Goal: Task Accomplishment & Management: Manage account settings

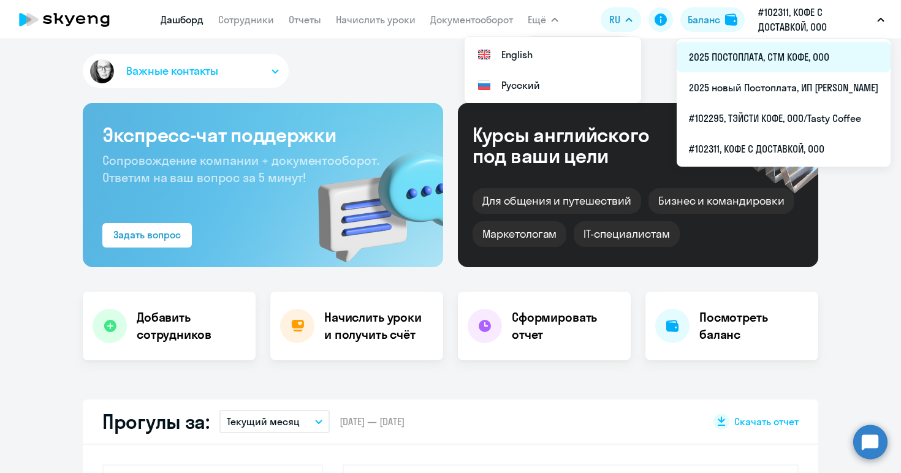
click at [715, 53] on li "2025 ПОСТОПЛАТА, СТМ КОФЕ, ООО" at bounding box center [784, 57] width 214 height 31
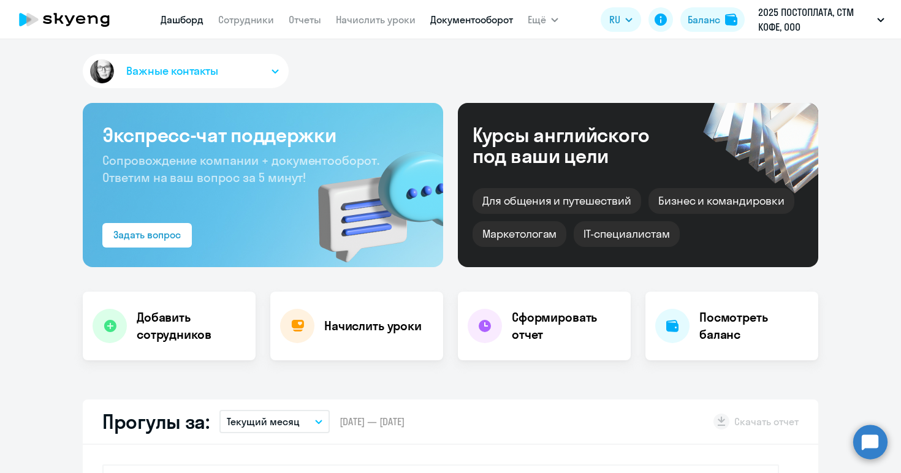
click at [452, 18] on link "Документооборот" at bounding box center [471, 19] width 83 height 12
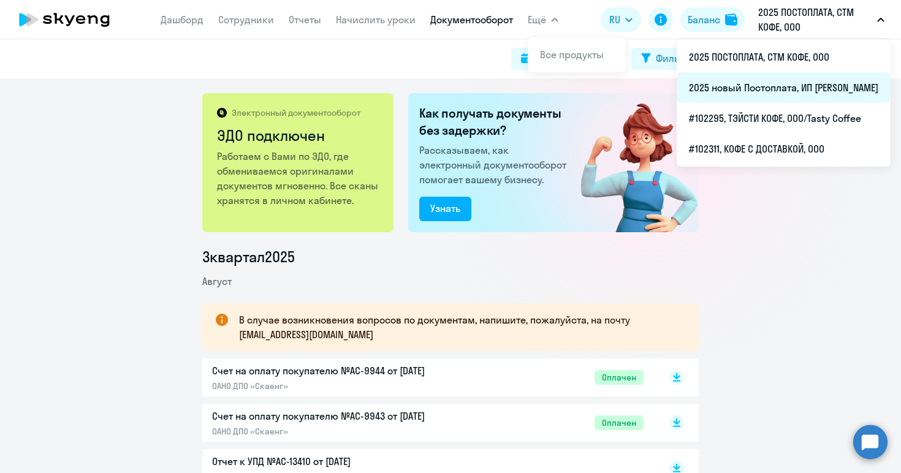
click at [699, 83] on li "2025 новый Постоплата, ИП [PERSON_NAME]" at bounding box center [784, 87] width 214 height 31
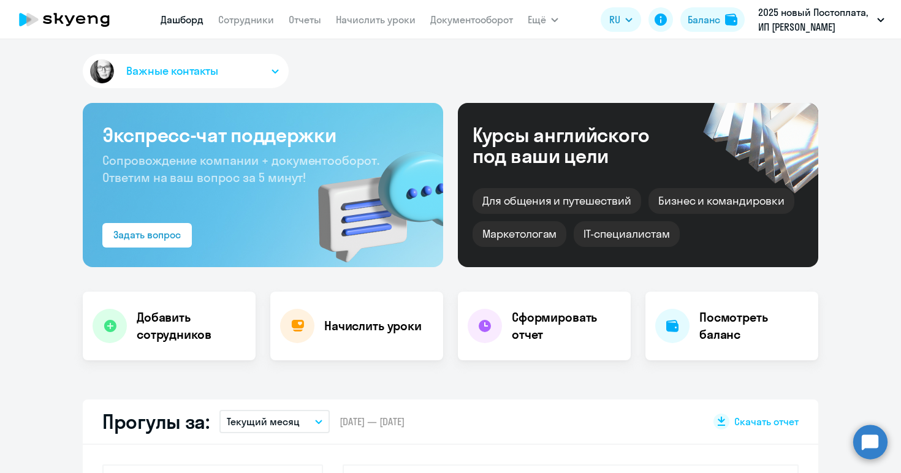
select select "30"
click at [469, 14] on link "Документооборот" at bounding box center [471, 19] width 83 height 12
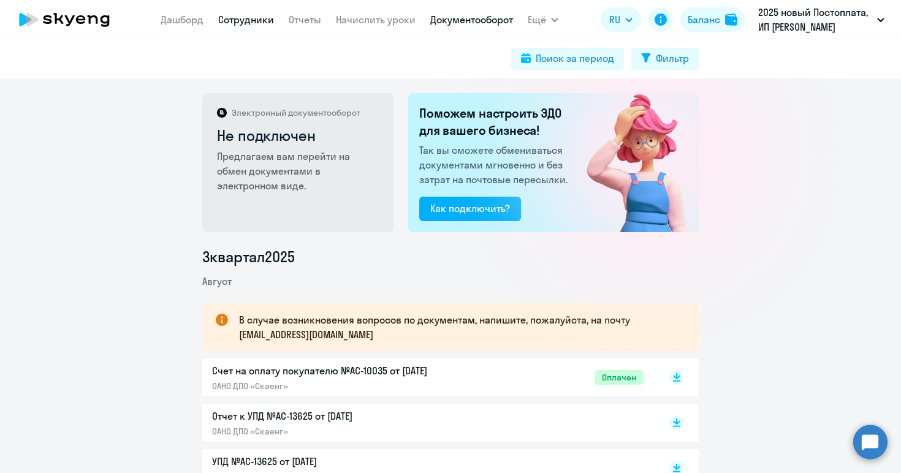
click at [246, 13] on link "Сотрудники" at bounding box center [246, 19] width 56 height 12
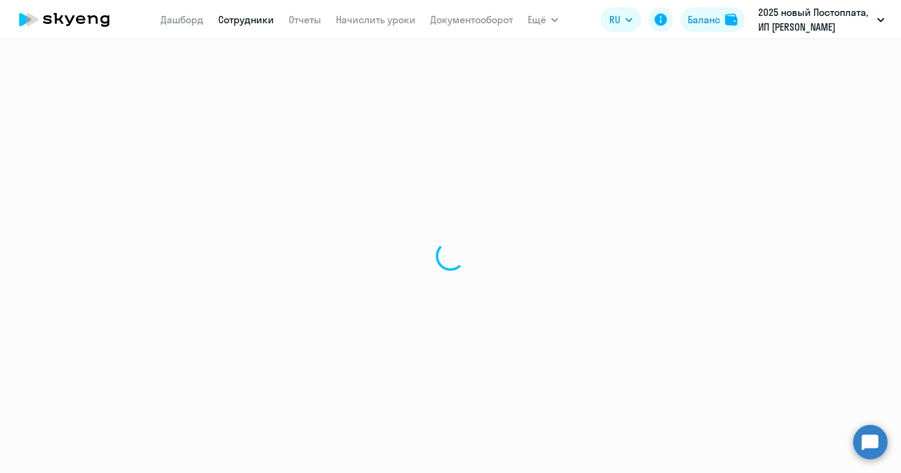
select select "30"
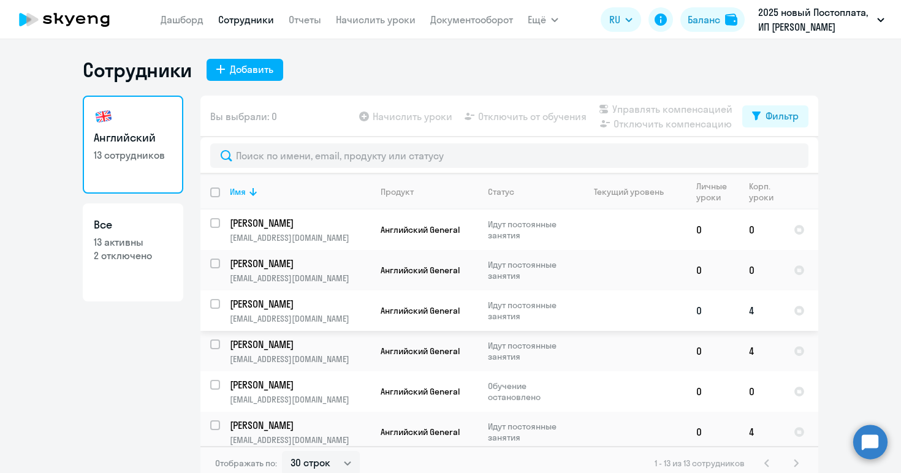
click at [214, 302] on input "select row 40433462" at bounding box center [222, 311] width 25 height 25
checkbox input "true"
click at [544, 119] on span "Отключить от обучения" at bounding box center [532, 116] width 109 height 15
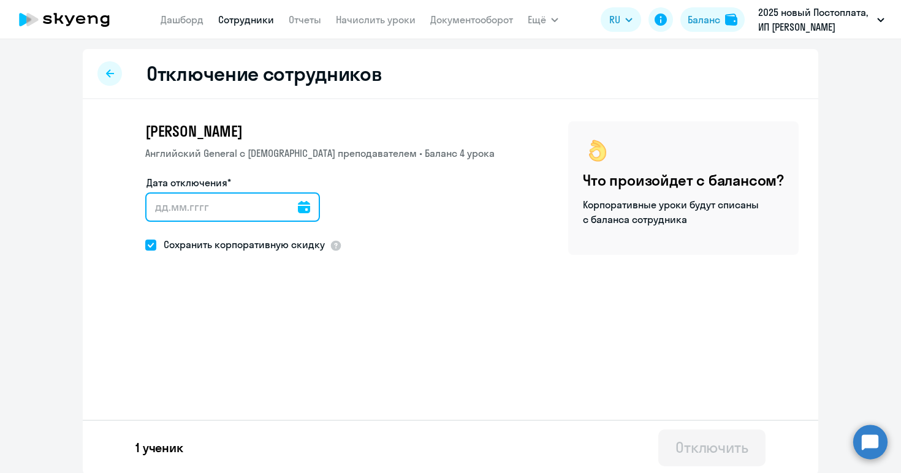
click at [161, 205] on input "Дата отключения*" at bounding box center [232, 206] width 175 height 29
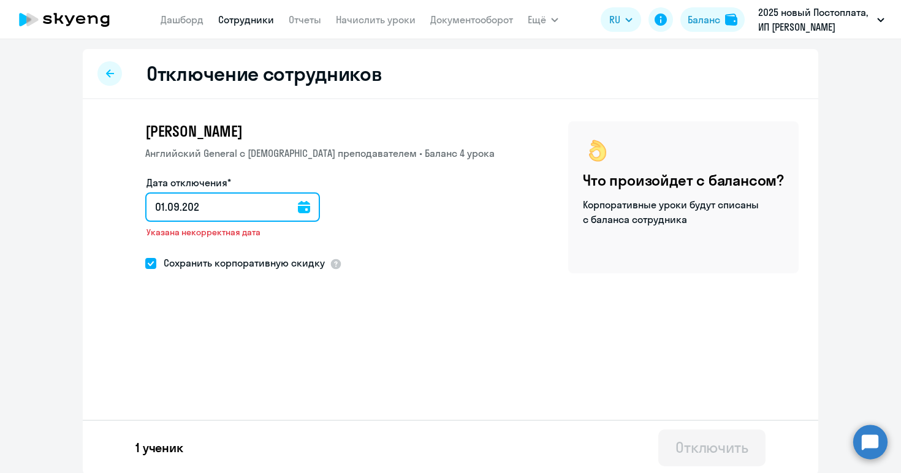
type input "[DATE]"
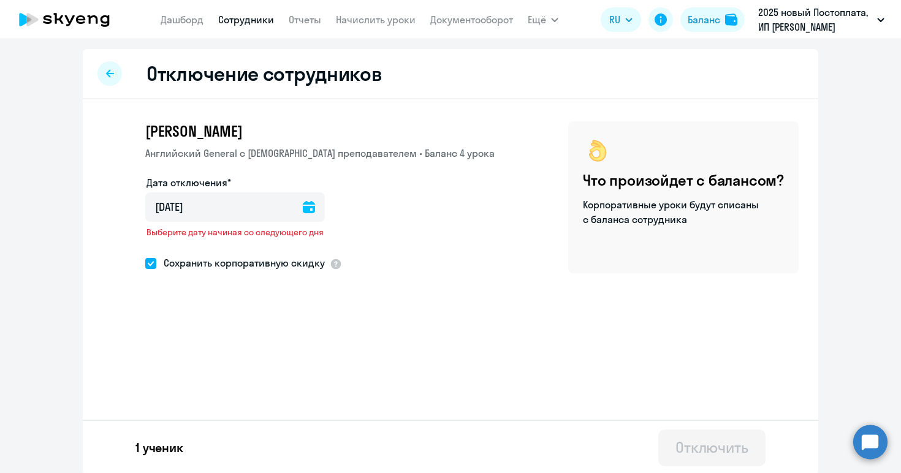
click at [314, 204] on icon at bounding box center [309, 207] width 12 height 12
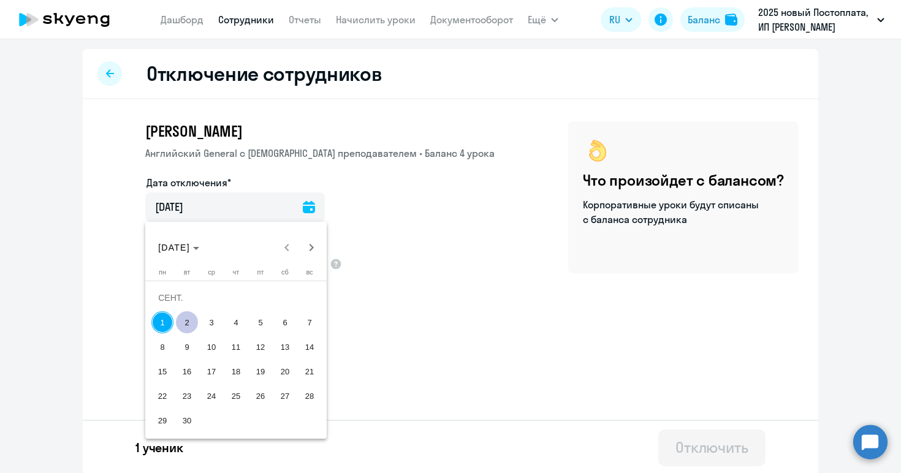
click at [187, 322] on span "2" at bounding box center [187, 322] width 22 height 22
type input "[DATE]"
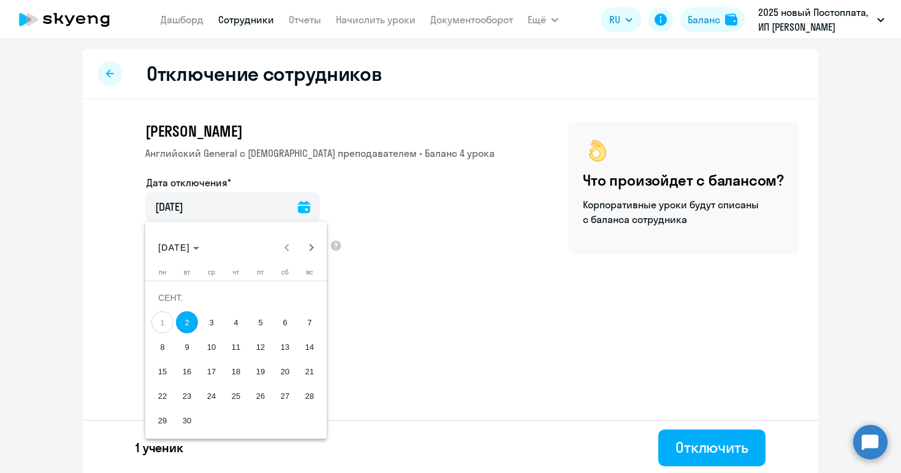
click at [187, 322] on span "2" at bounding box center [187, 322] width 22 height 22
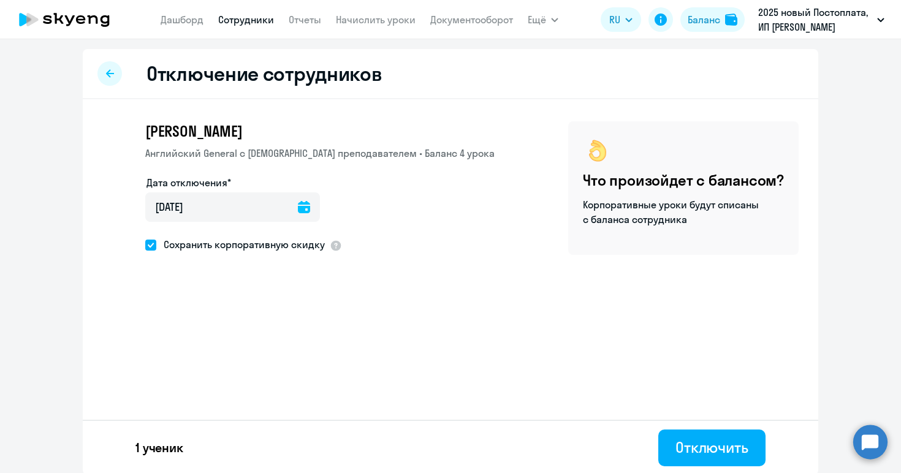
scroll to position [2, 0]
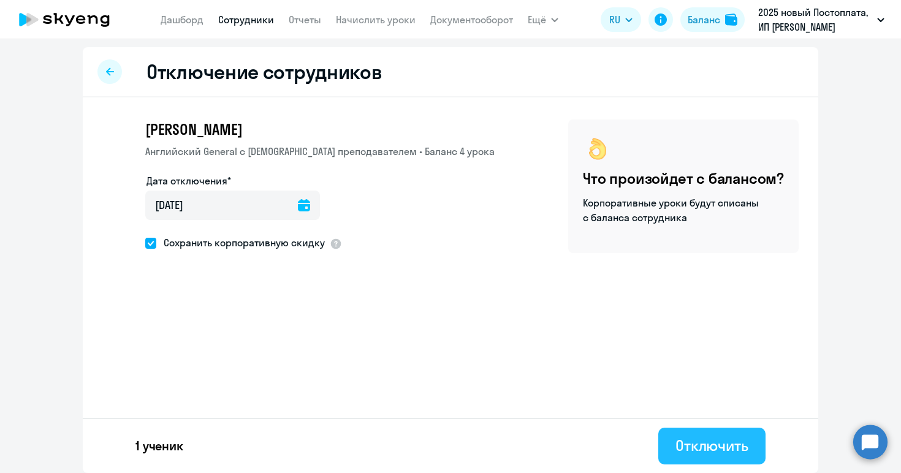
click at [696, 448] on div "Отключить" at bounding box center [712, 446] width 73 height 20
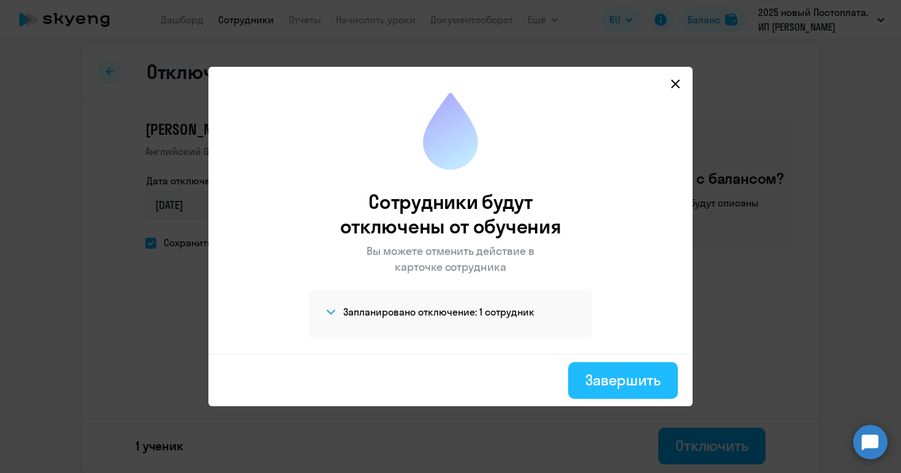
click at [611, 384] on div "Завершить" at bounding box center [622, 380] width 75 height 20
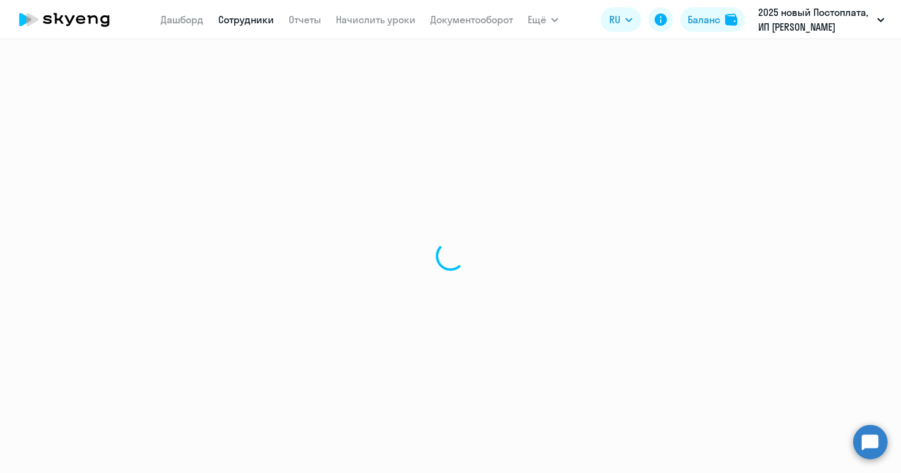
select select "30"
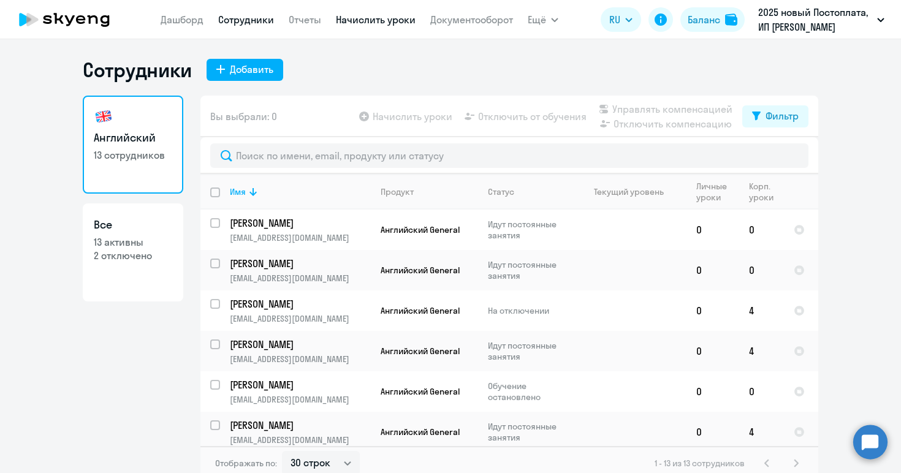
click at [373, 21] on link "Начислить уроки" at bounding box center [376, 19] width 80 height 12
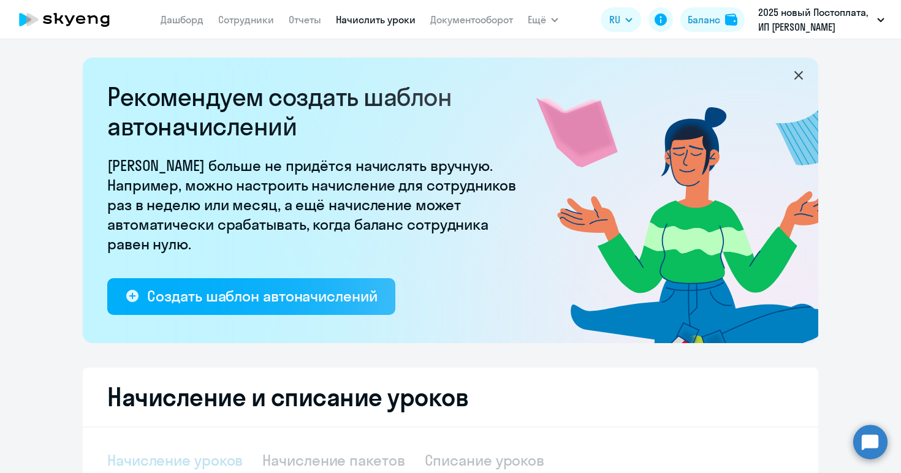
select select "10"
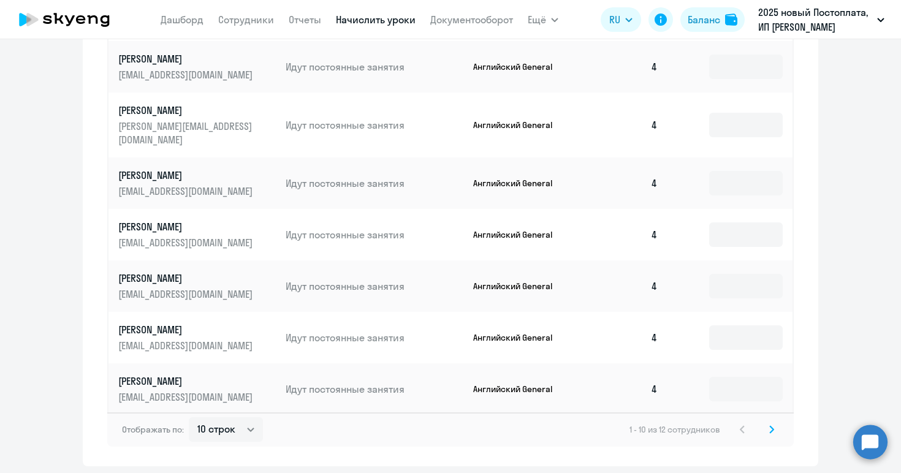
scroll to position [792, 0]
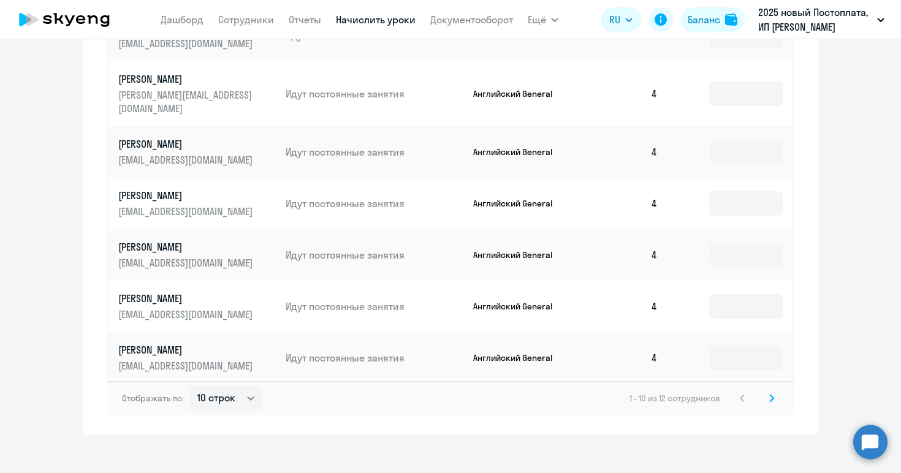
click at [772, 395] on icon at bounding box center [772, 398] width 4 height 7
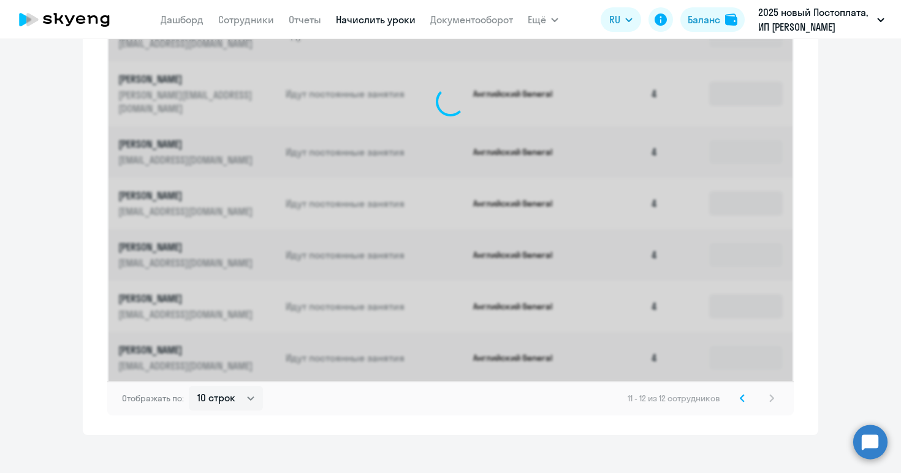
scroll to position [428, 0]
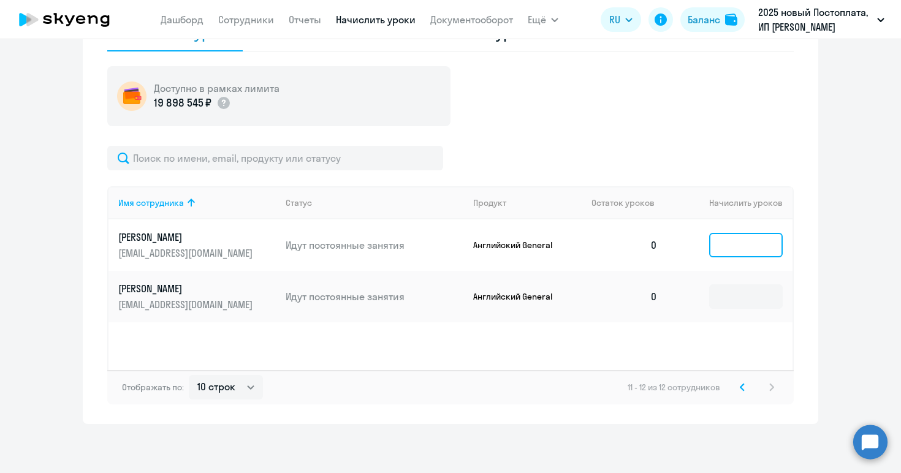
click at [740, 250] on input at bounding box center [746, 245] width 74 height 25
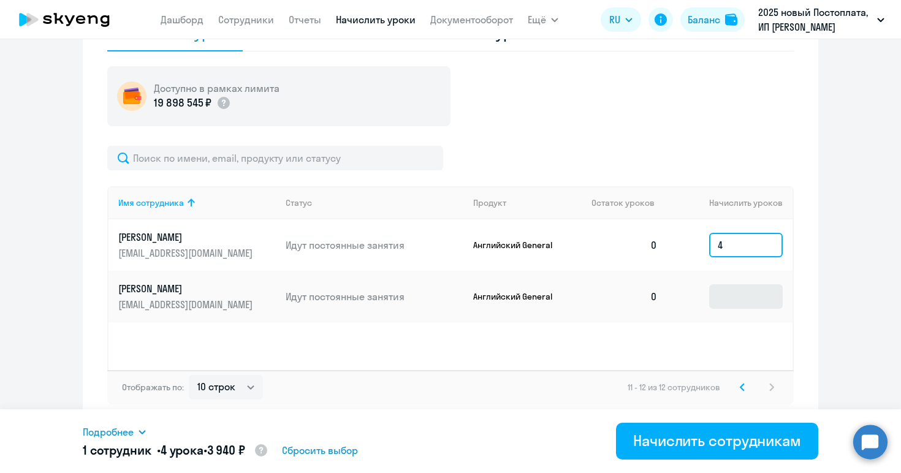
type input "4"
click at [738, 293] on input at bounding box center [746, 296] width 74 height 25
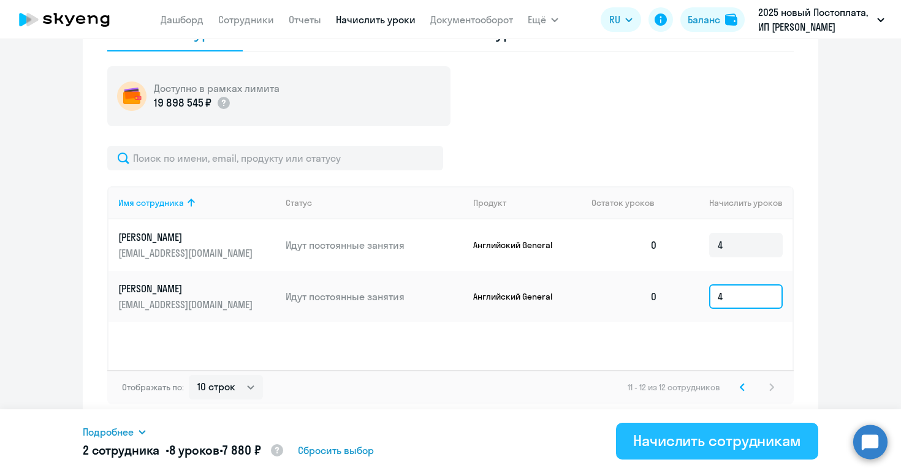
type input "4"
click at [695, 445] on div "Начислить сотрудникам" at bounding box center [717, 441] width 168 height 20
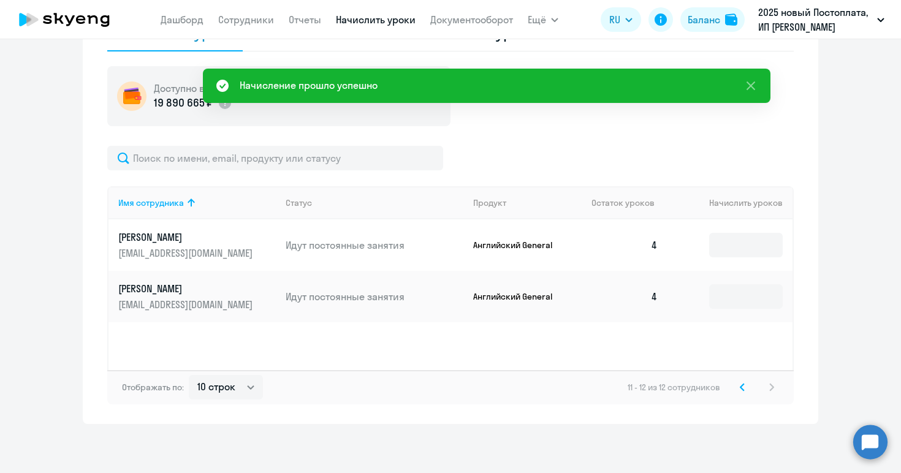
click at [739, 383] on svg-icon at bounding box center [742, 387] width 15 height 15
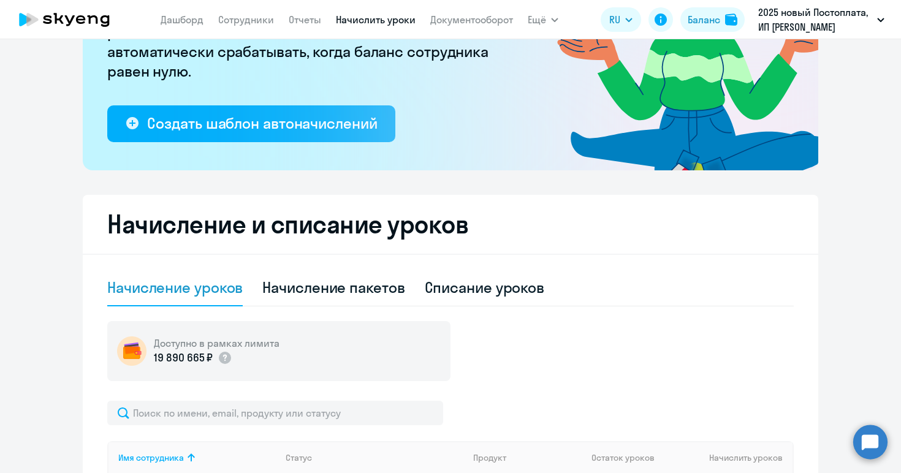
scroll to position [175, 0]
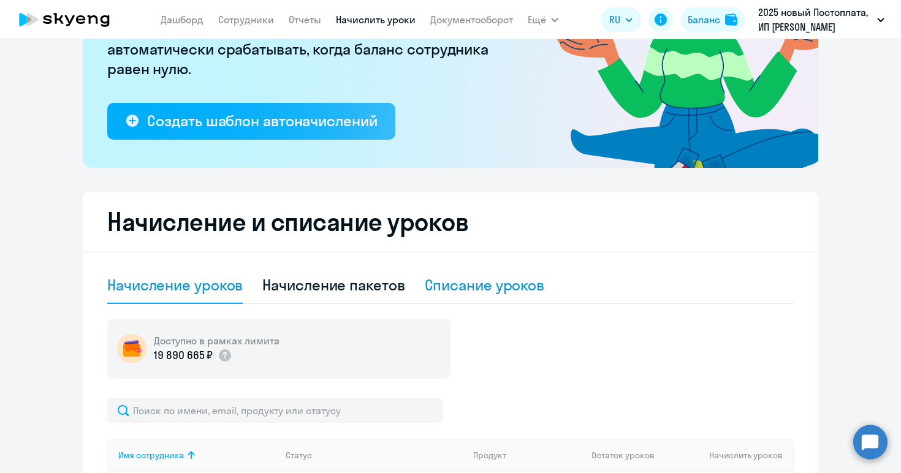
click at [511, 276] on div "Списание уроков" at bounding box center [485, 285] width 120 height 20
select select "10"
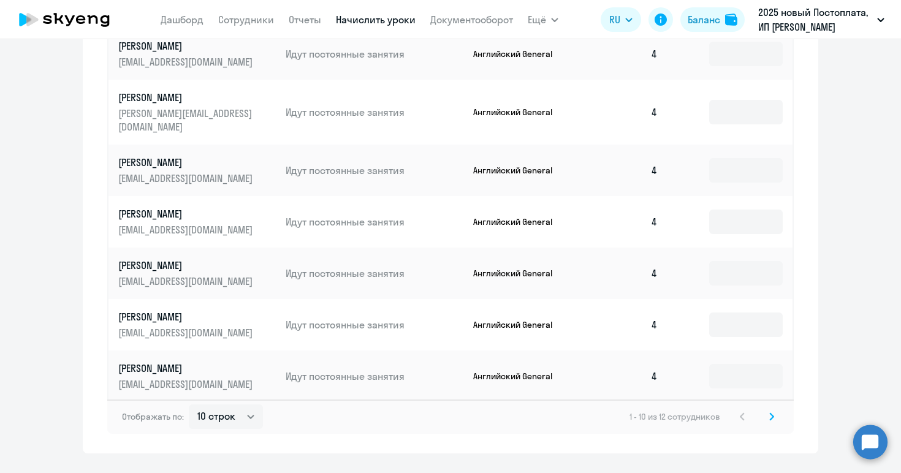
scroll to position [693, 0]
click at [728, 371] on input at bounding box center [746, 377] width 74 height 25
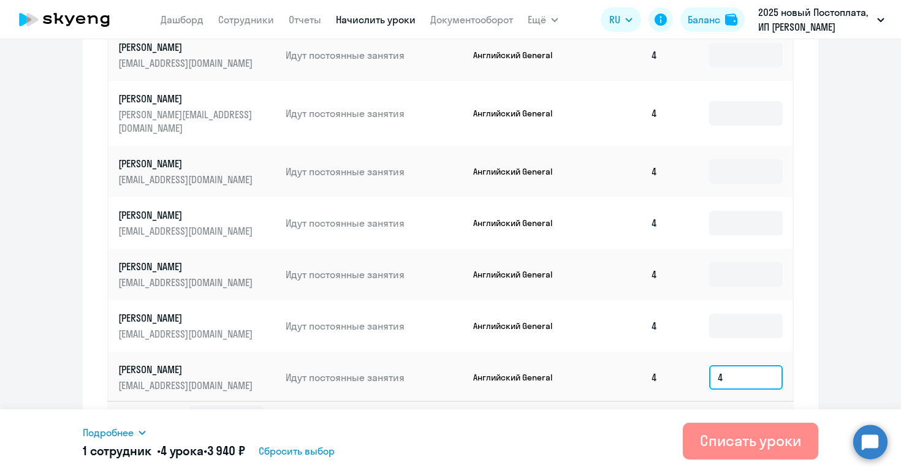
type input "4"
click at [735, 450] on div "Списать уроки" at bounding box center [750, 441] width 101 height 20
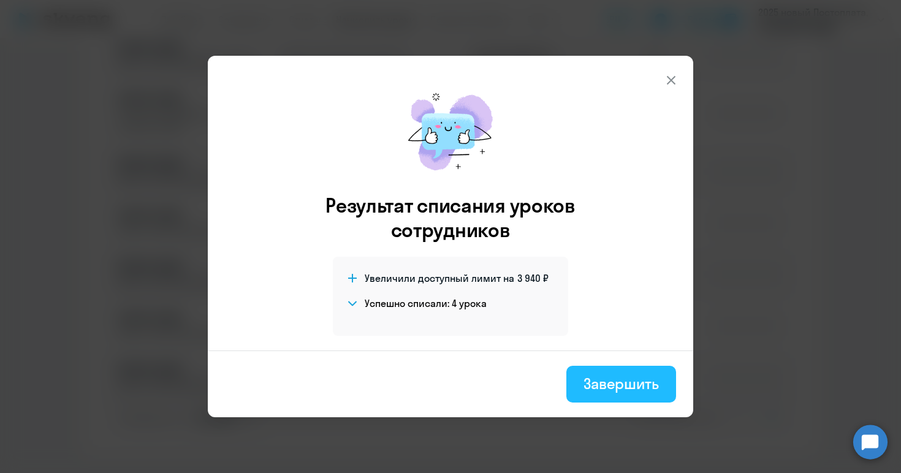
click at [615, 396] on button "Завершить" at bounding box center [621, 384] width 110 height 37
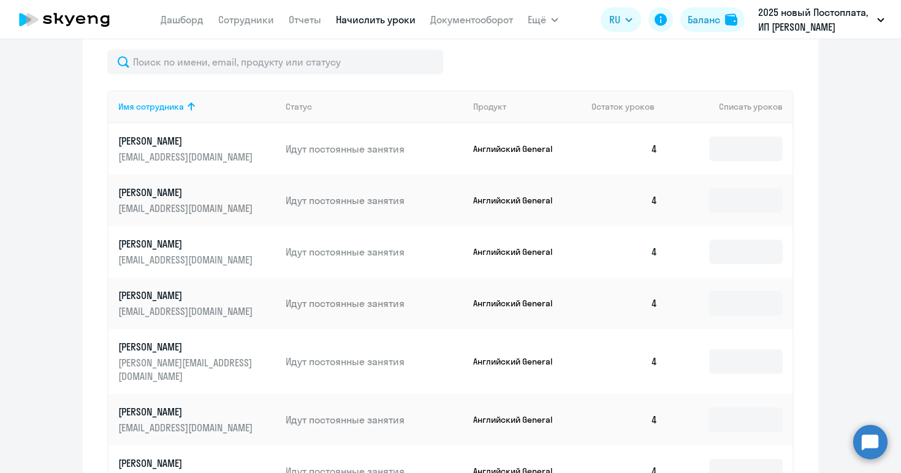
scroll to position [0, 0]
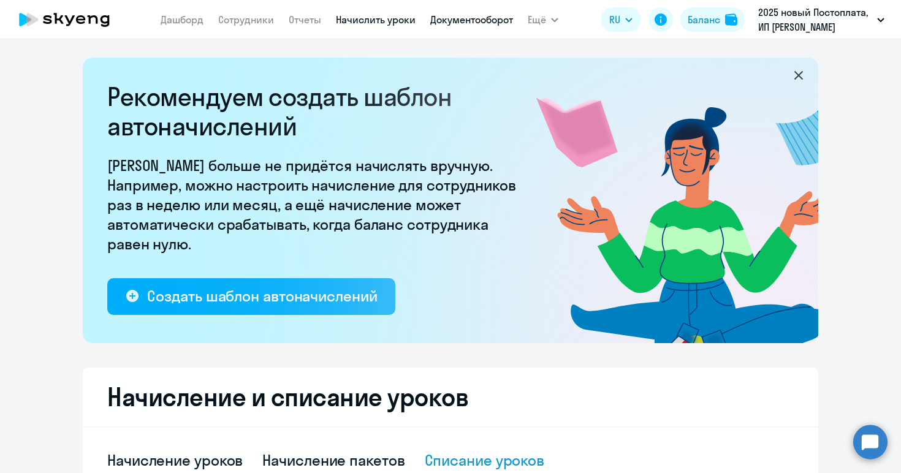
click at [474, 19] on link "Документооборот" at bounding box center [471, 19] width 83 height 12
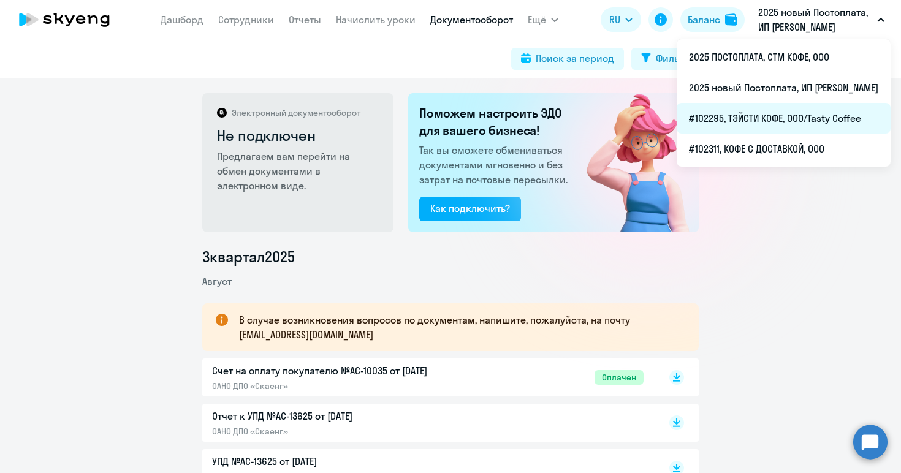
click at [706, 117] on li "#102295, ТЭЙСТИ КОФЕ, ООО/Tasty Coffee" at bounding box center [784, 118] width 214 height 31
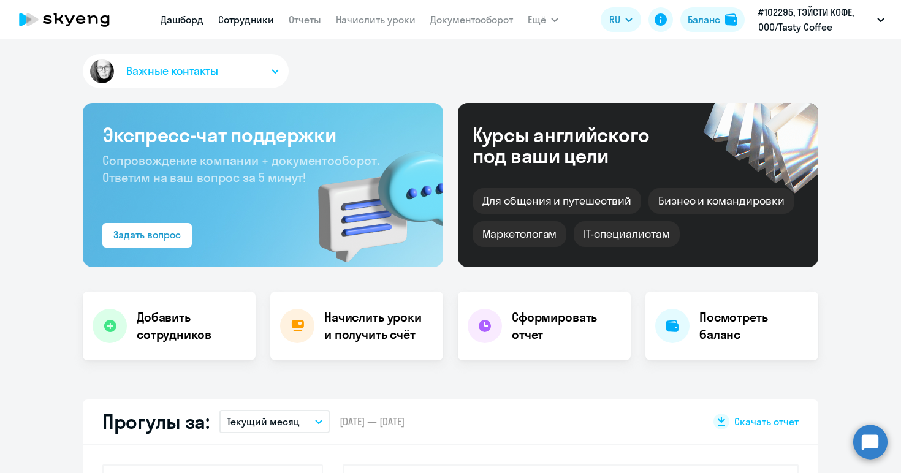
select select "30"
click at [237, 21] on link "Сотрудники" at bounding box center [246, 19] width 56 height 12
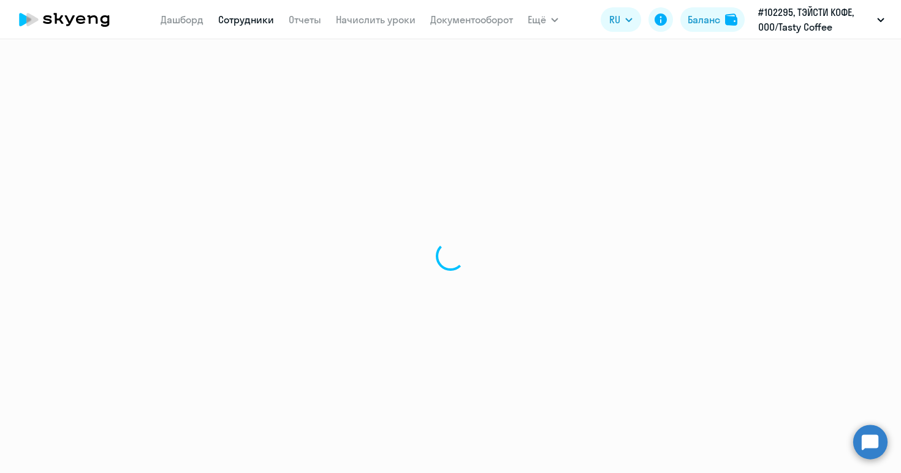
select select "30"
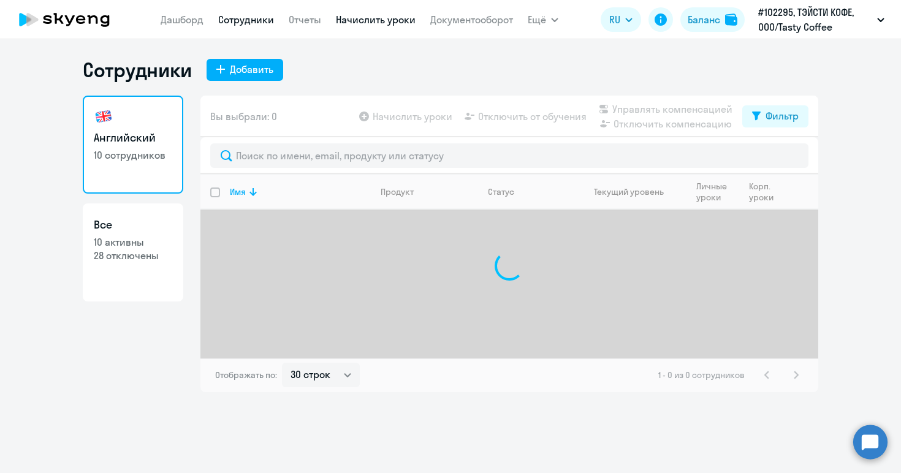
click at [385, 20] on link "Начислить уроки" at bounding box center [376, 19] width 80 height 12
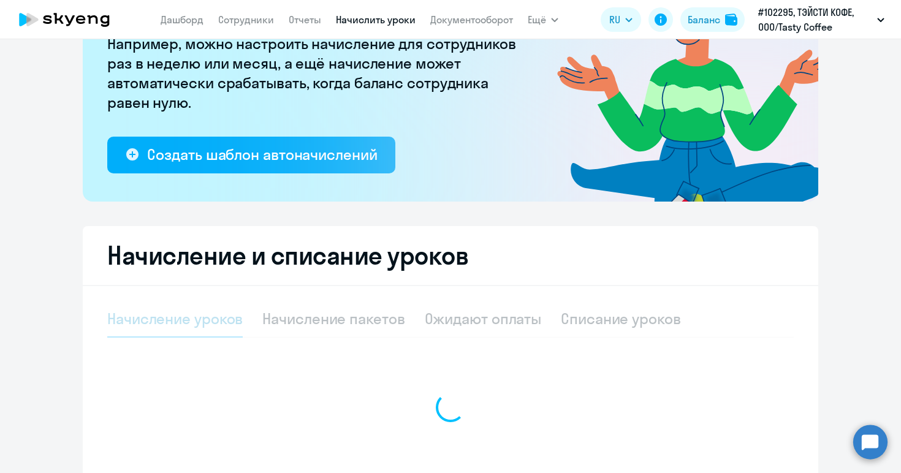
select select "10"
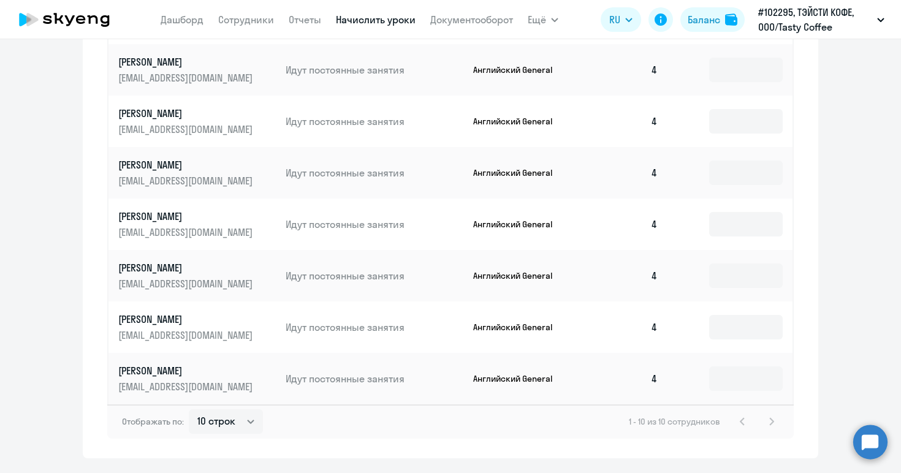
scroll to position [771, 0]
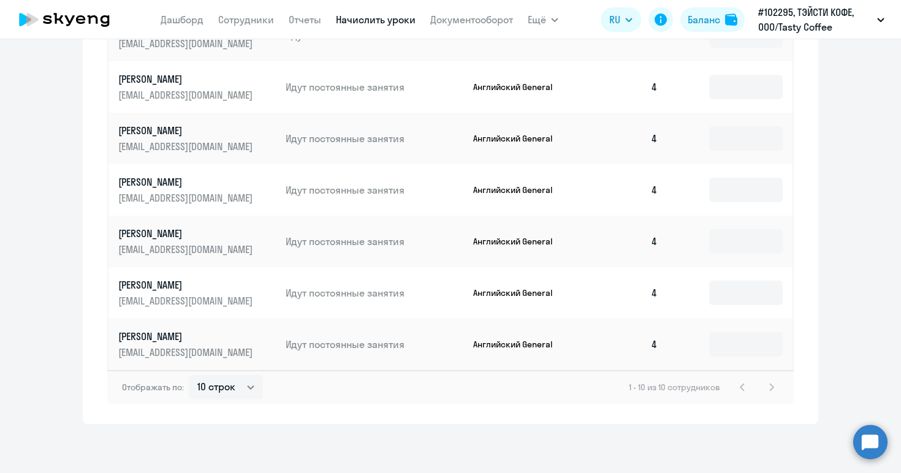
click at [766, 386] on div "1 - 10 из 10 сотрудников" at bounding box center [704, 387] width 150 height 15
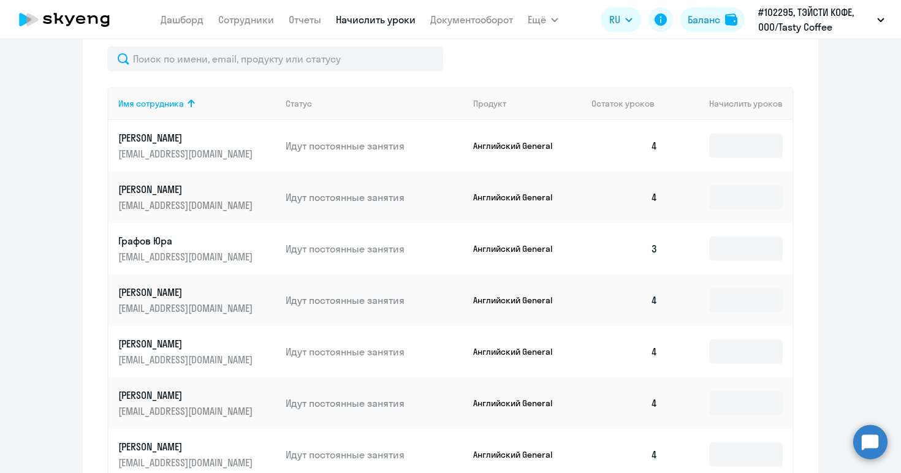
scroll to position [505, 0]
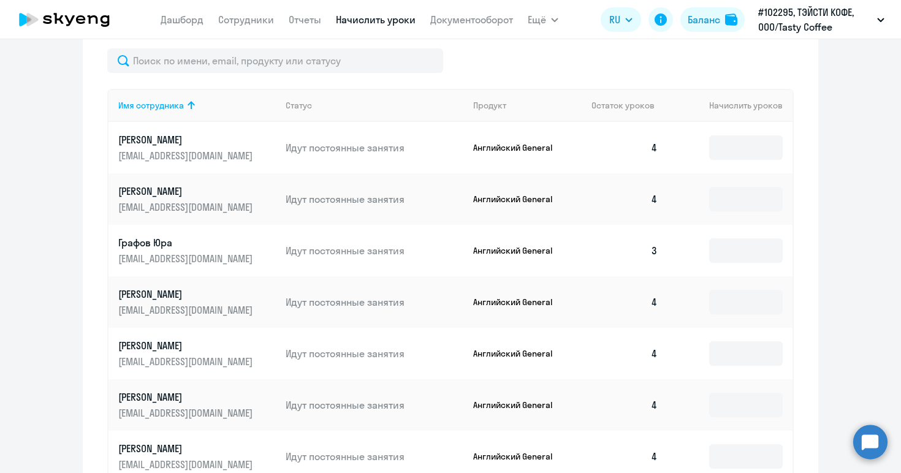
click at [127, 246] on p "Графов Юра" at bounding box center [186, 242] width 137 height 13
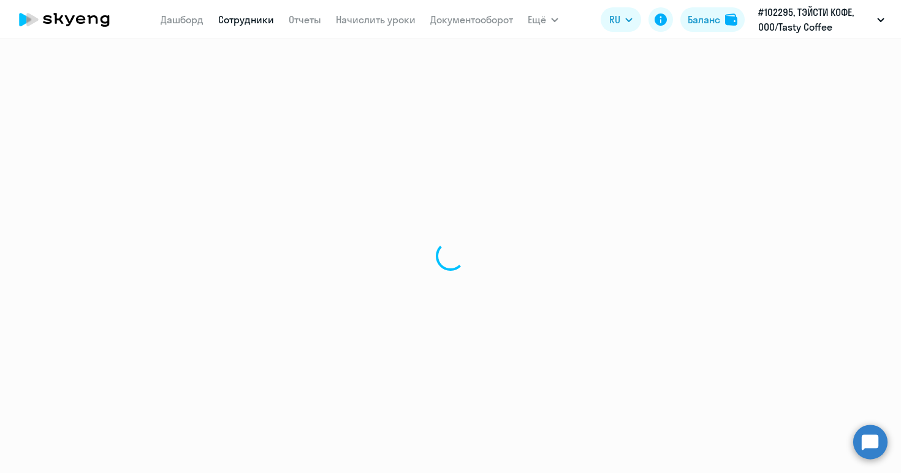
select select "english"
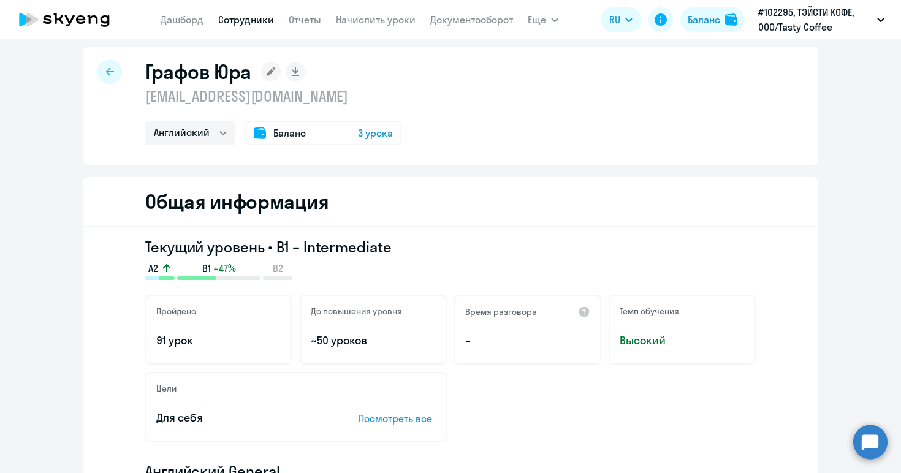
scroll to position [13, 0]
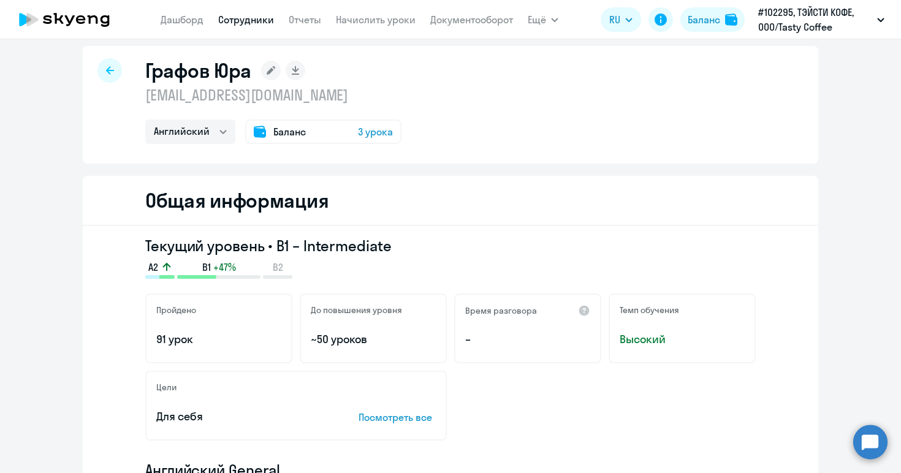
click at [361, 139] on span "3 урока" at bounding box center [375, 131] width 35 height 15
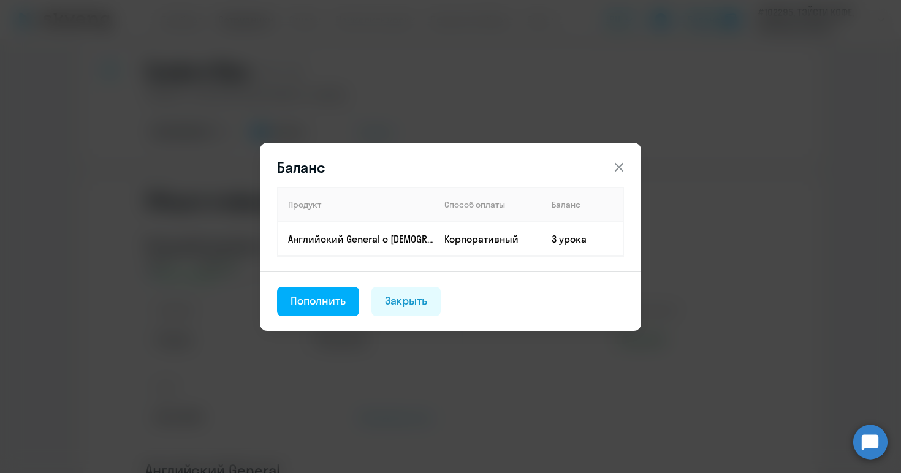
click at [619, 169] on icon at bounding box center [619, 167] width 15 height 15
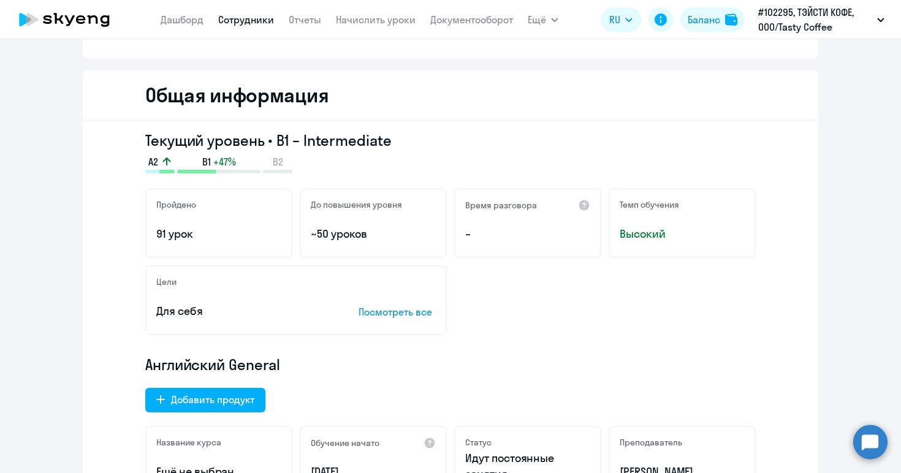
scroll to position [0, 0]
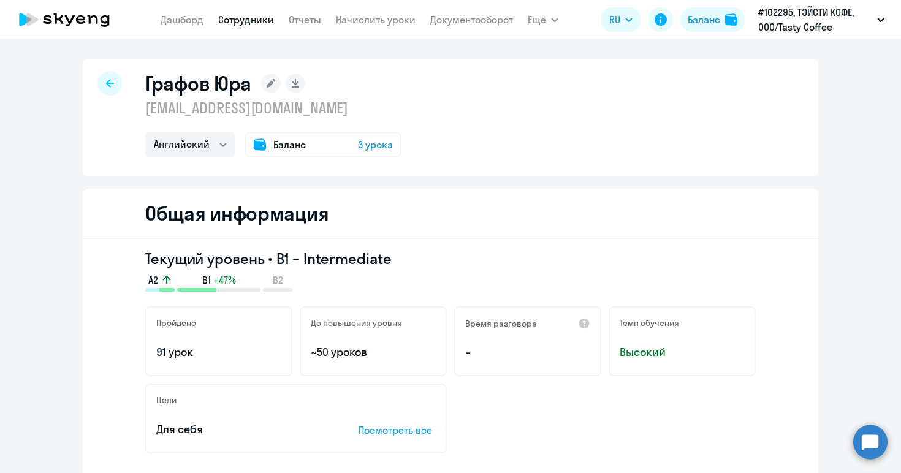
click at [112, 77] on div at bounding box center [109, 83] width 25 height 25
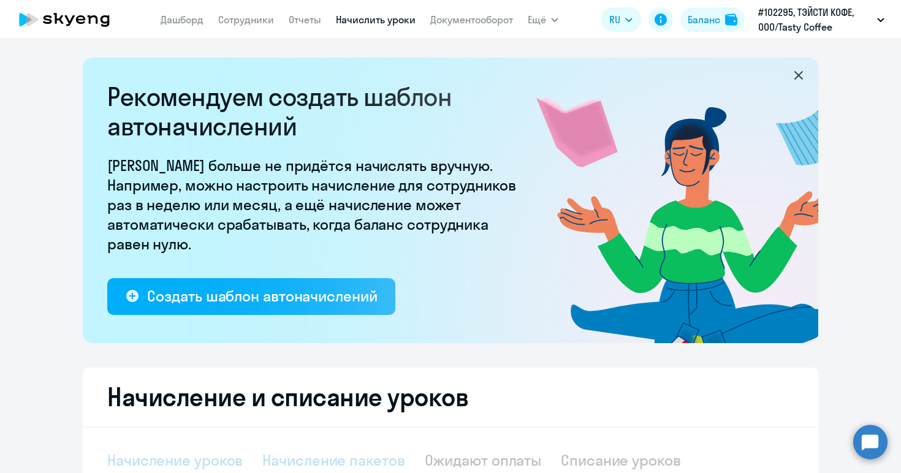
select select "10"
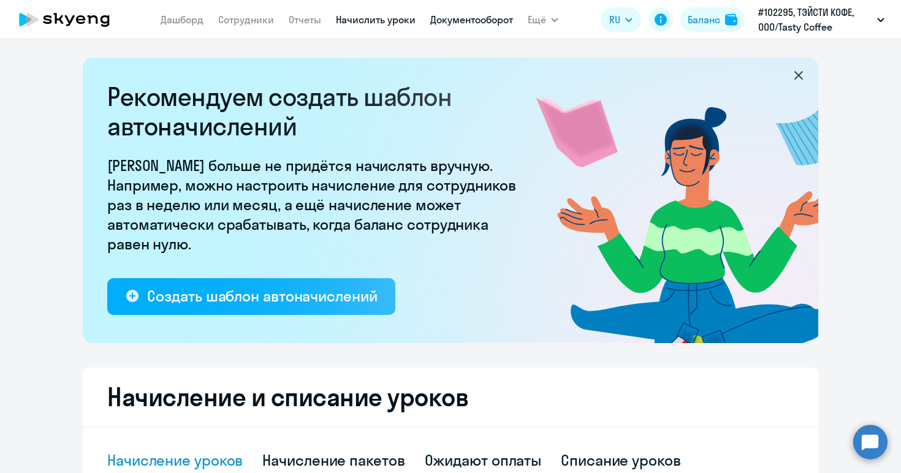
click at [490, 17] on link "Документооборот" at bounding box center [471, 19] width 83 height 12
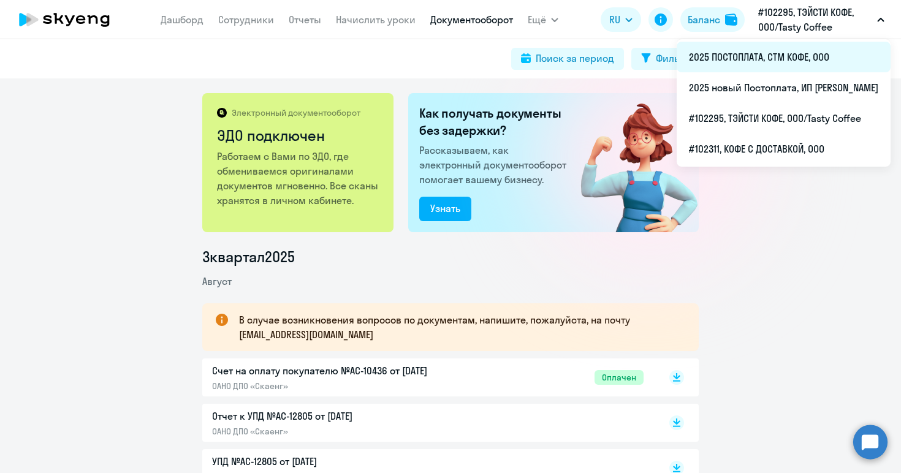
click at [752, 61] on li "2025 ПОСТОПЛАТА, СТМ КОФЕ, ООО" at bounding box center [784, 57] width 214 height 31
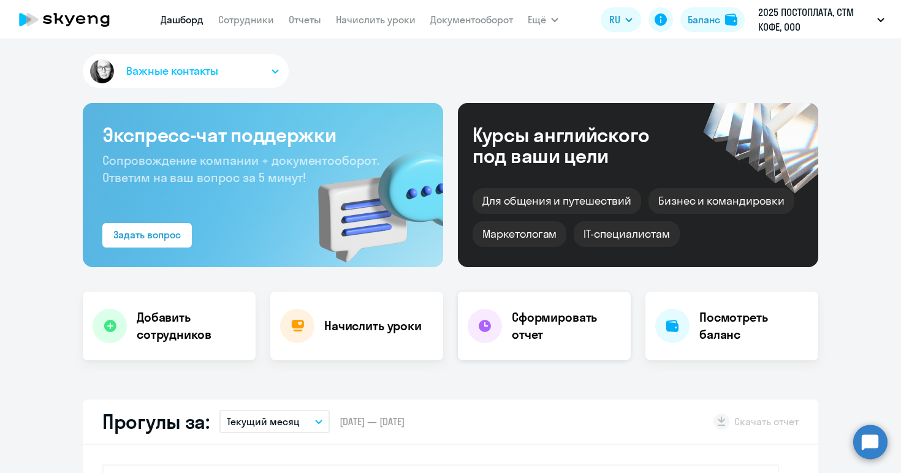
select select "30"
click at [360, 15] on link "Начислить уроки" at bounding box center [376, 19] width 80 height 12
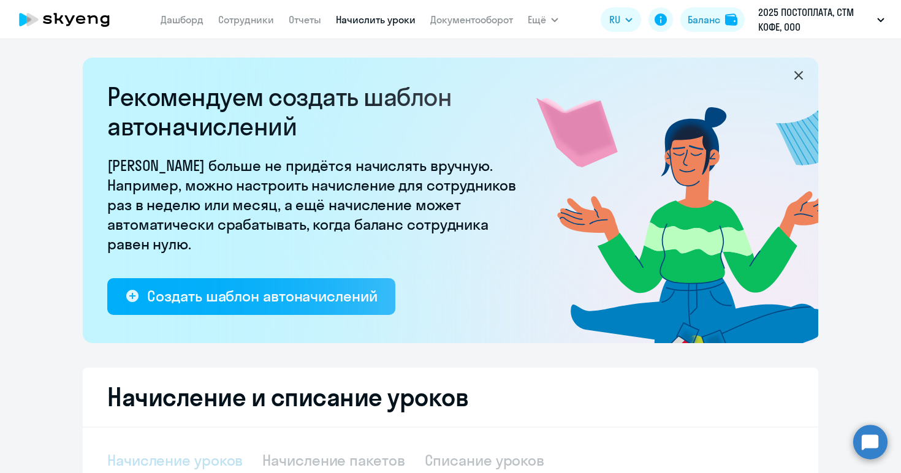
select select "10"
